Goal: Check status: Check status

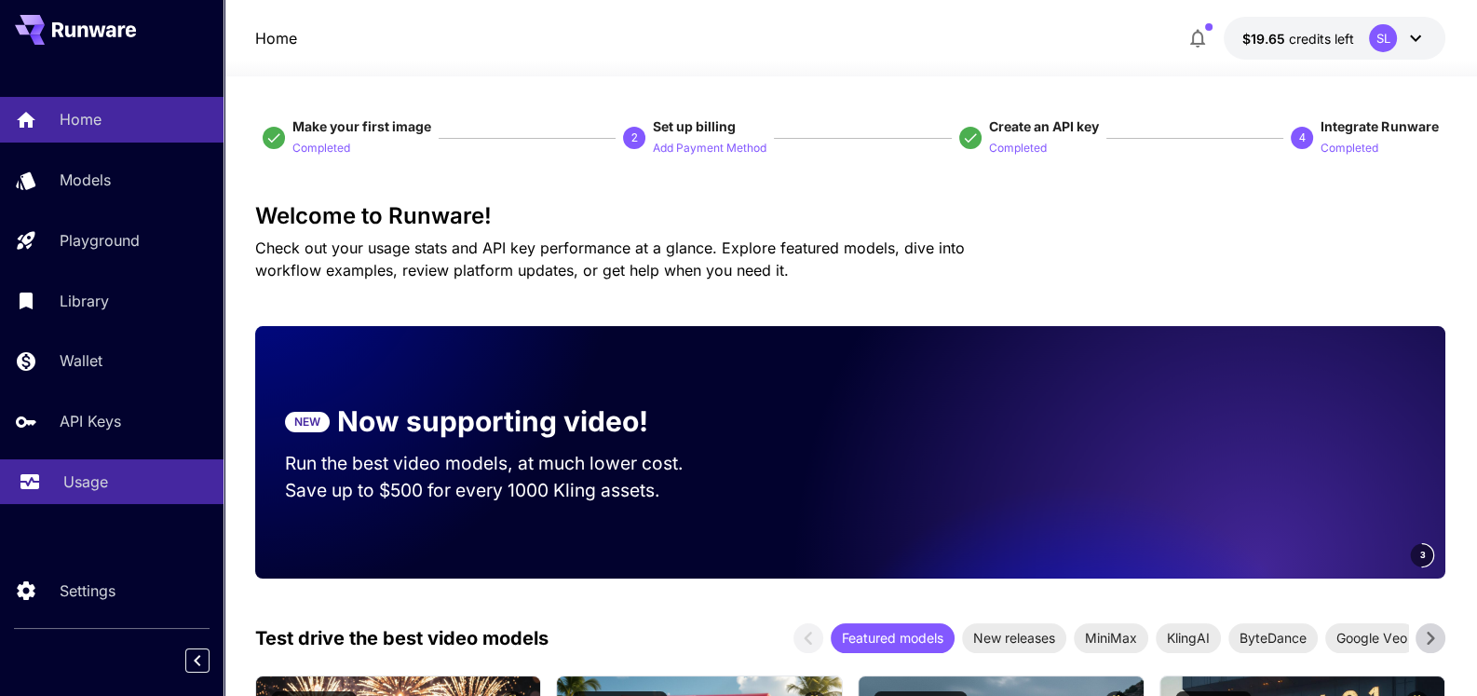
click at [104, 480] on p "Usage" at bounding box center [85, 481] width 45 height 22
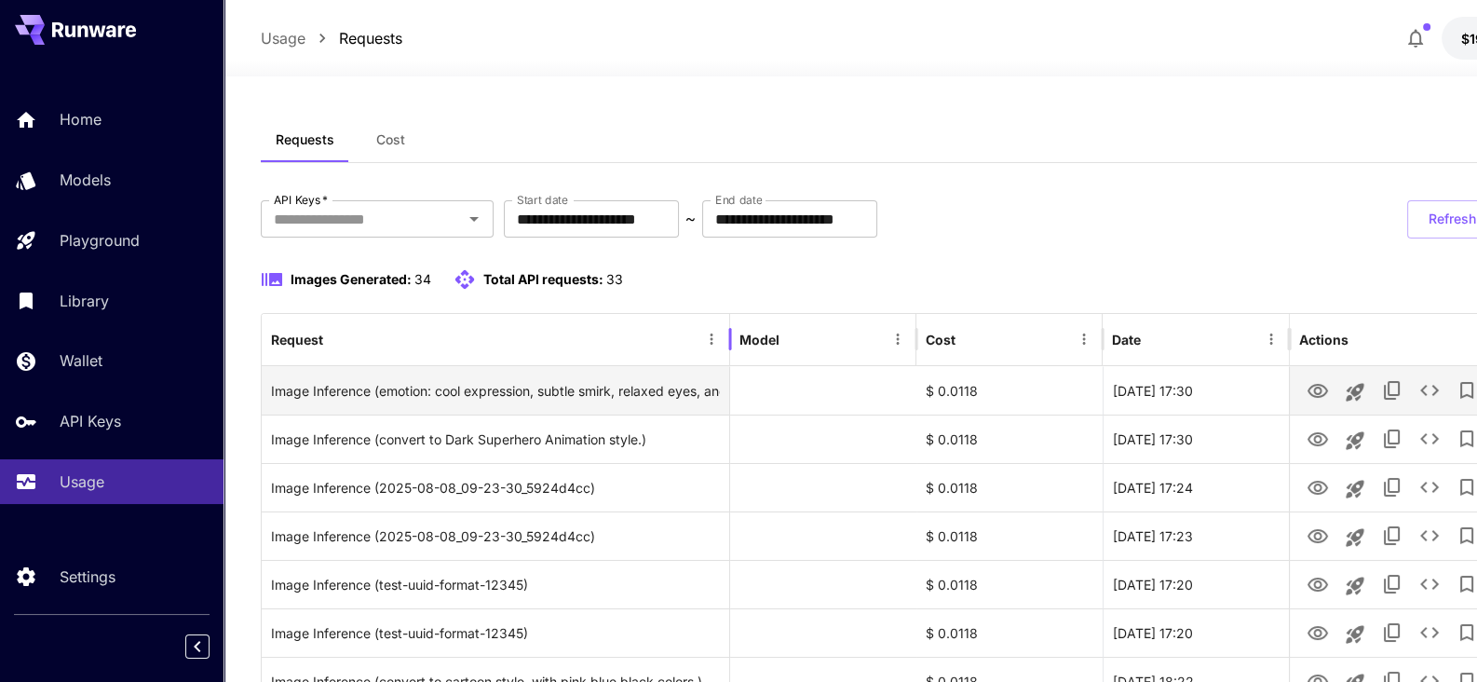
drag, startPoint x: 653, startPoint y: 320, endPoint x: 731, endPoint y: 376, distance: 96.1
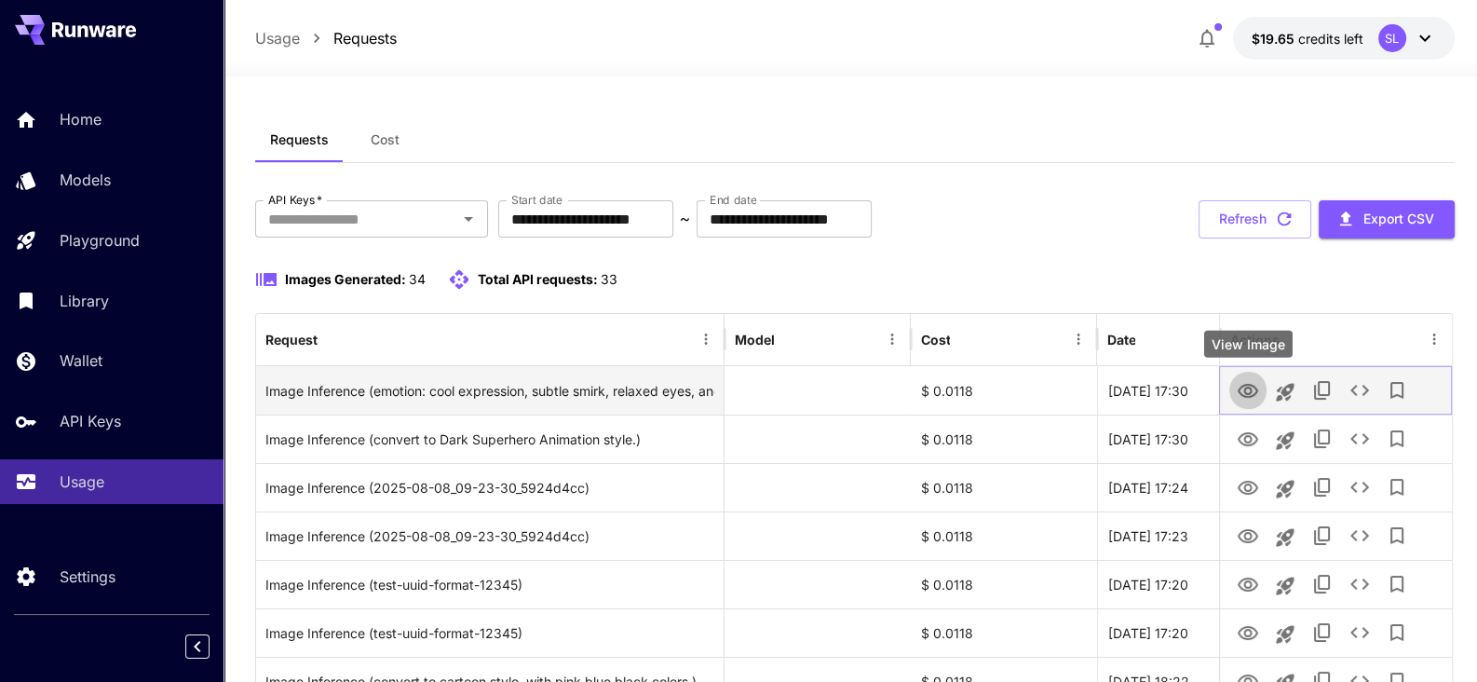
click at [1237, 387] on icon "View Image" at bounding box center [1248, 391] width 22 height 22
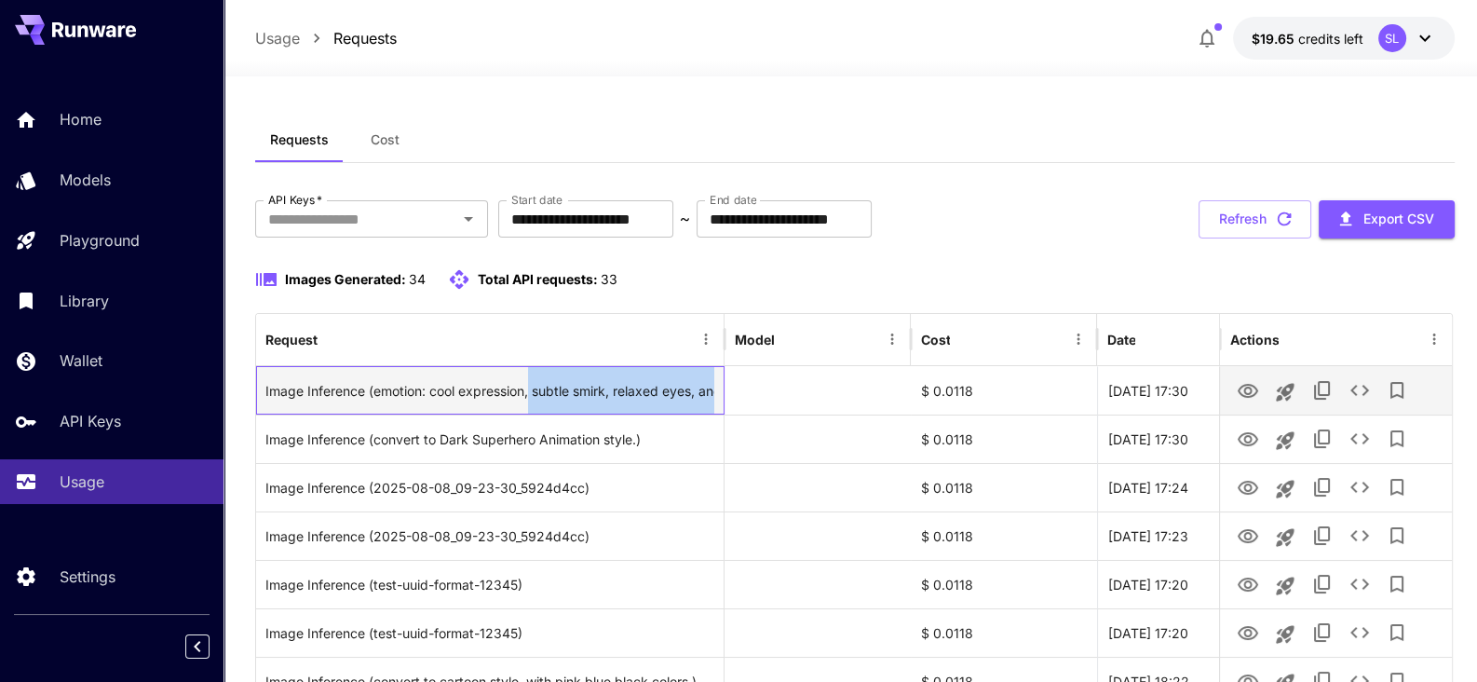
drag, startPoint x: 531, startPoint y: 390, endPoint x: 737, endPoint y: 400, distance: 207.0
click at [737, 400] on div "Image Inference (emotion: cool expression, subtle smirk, relaxed eyes, and mons…" at bounding box center [886, 390] width 1261 height 48
click at [533, 391] on div "Image Inference (emotion: cool expression, subtle smirk, relaxed eyes, and mons…" at bounding box center [490, 390] width 450 height 47
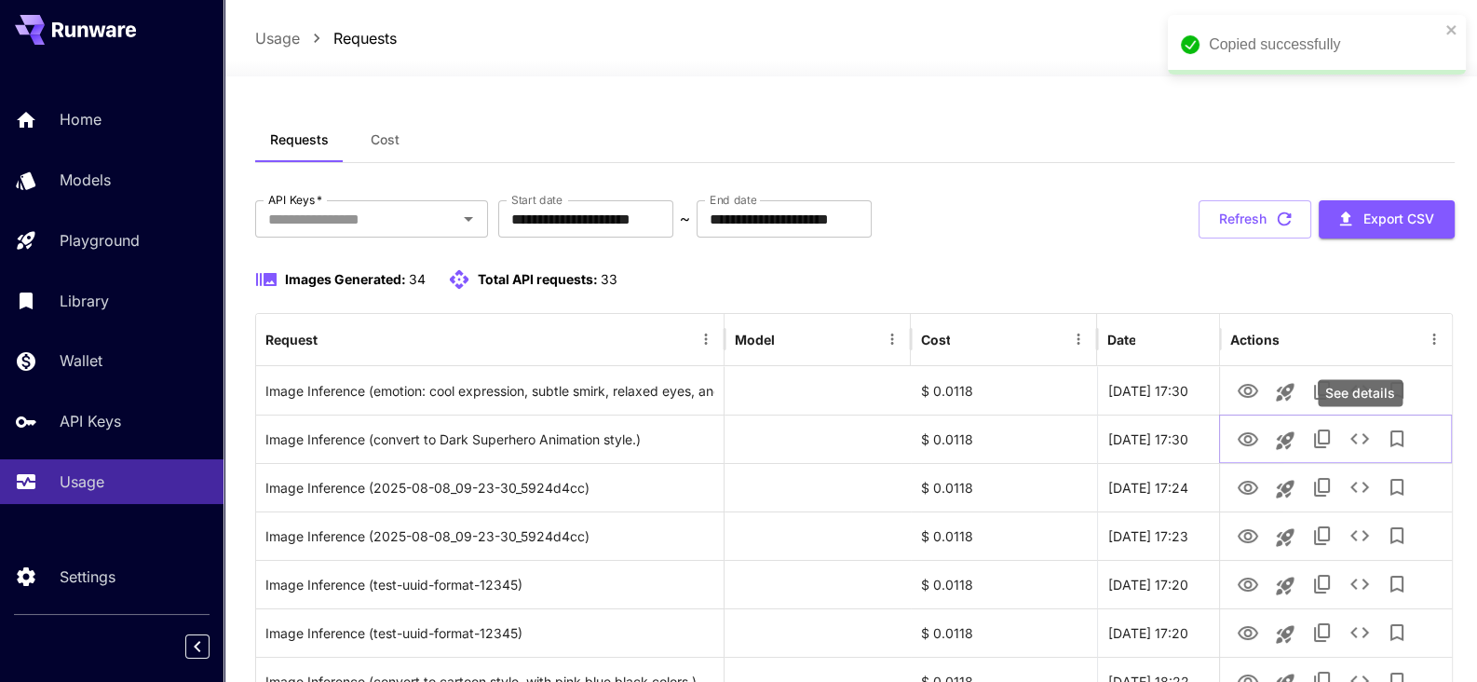
click at [1359, 389] on div "See details" at bounding box center [1360, 392] width 85 height 27
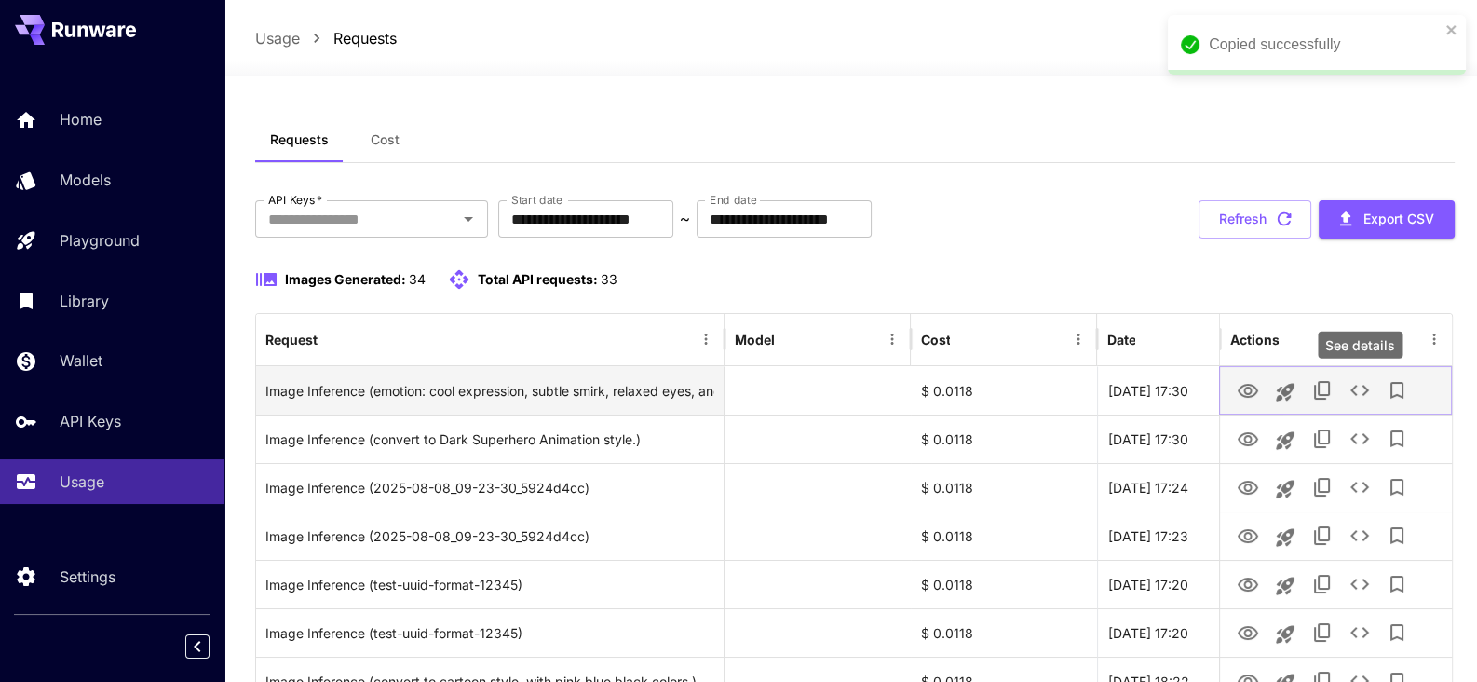
click at [1364, 385] on icon "See details" at bounding box center [1359, 390] width 19 height 11
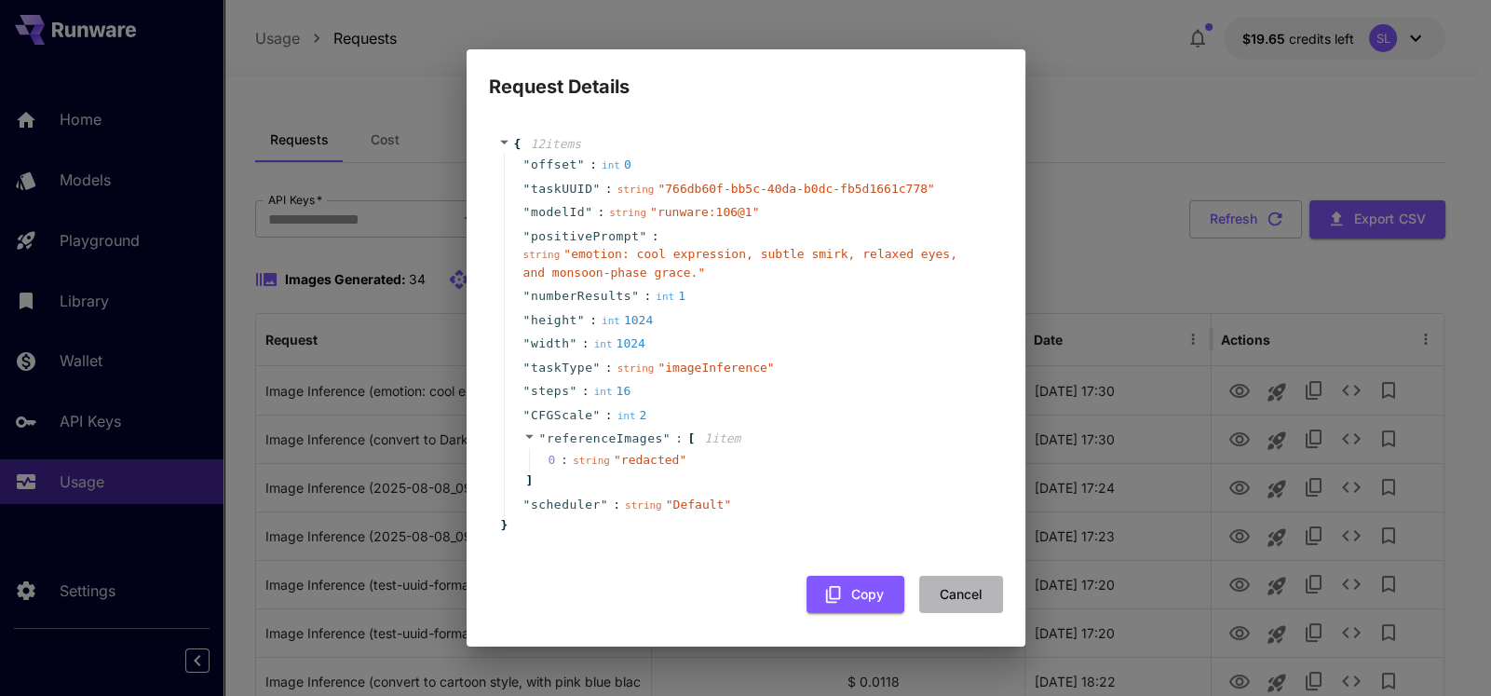
click at [966, 594] on button "Cancel" at bounding box center [961, 594] width 84 height 38
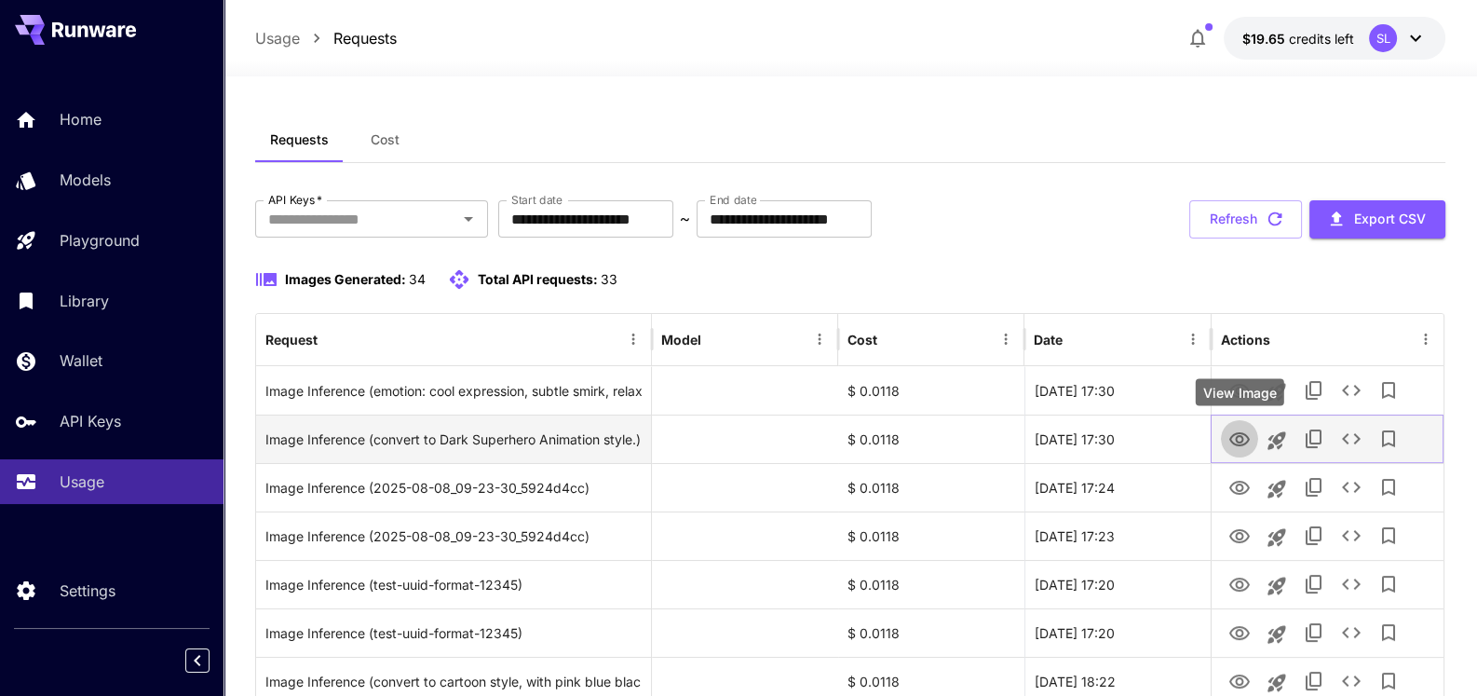
click at [1234, 437] on icon "View Image" at bounding box center [1239, 439] width 22 height 22
click at [1345, 437] on icon "See details" at bounding box center [1351, 438] width 22 height 22
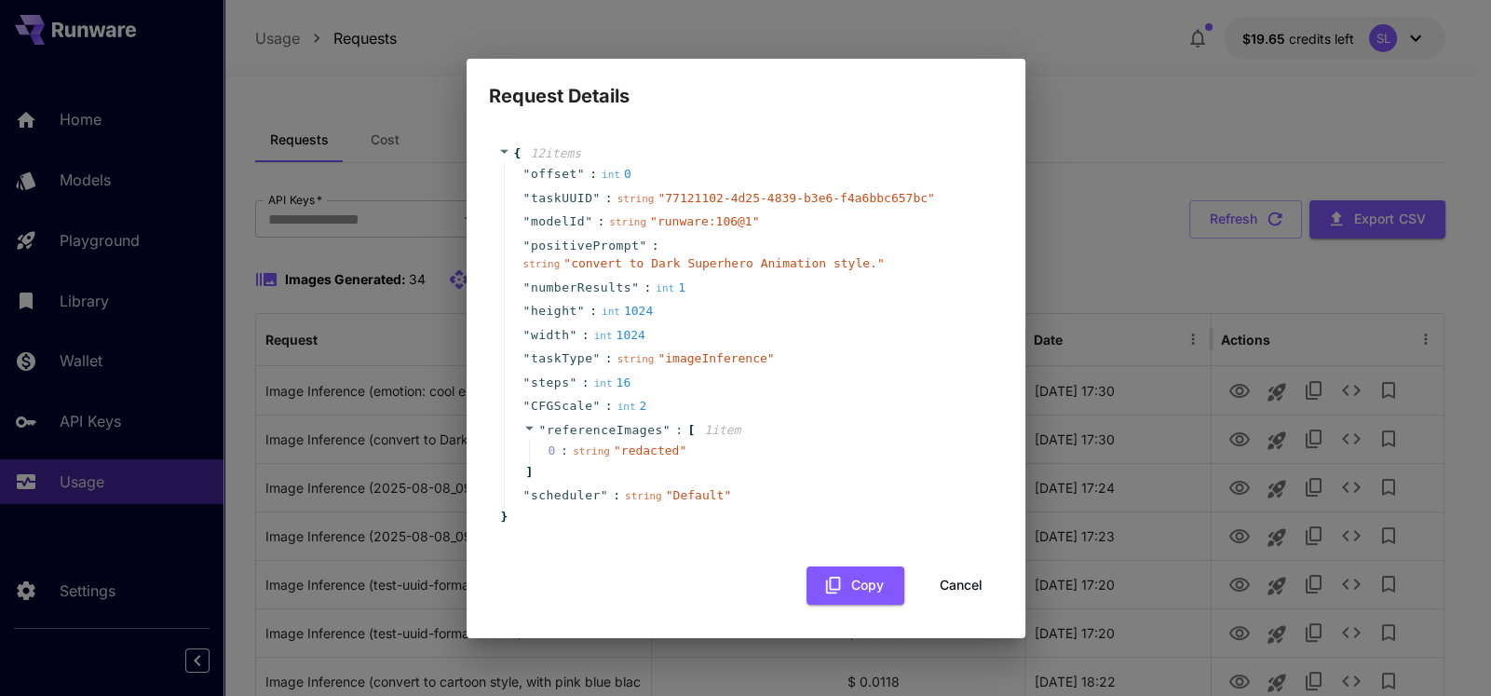
click at [950, 576] on button "Cancel" at bounding box center [961, 585] width 84 height 38
